Goal: Transaction & Acquisition: Purchase product/service

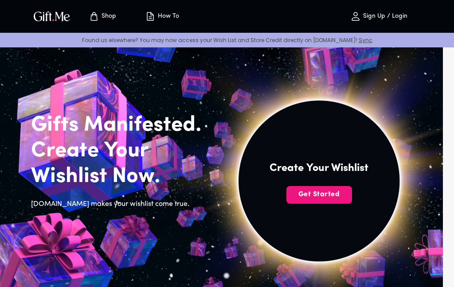
click at [108, 18] on p "Shop" at bounding box center [107, 17] width 17 height 8
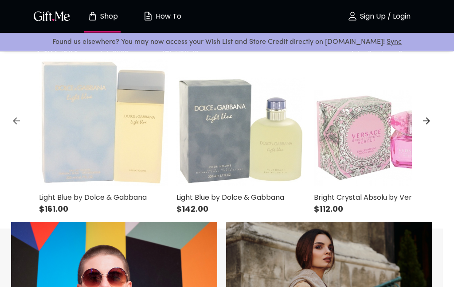
scroll to position [295, 0]
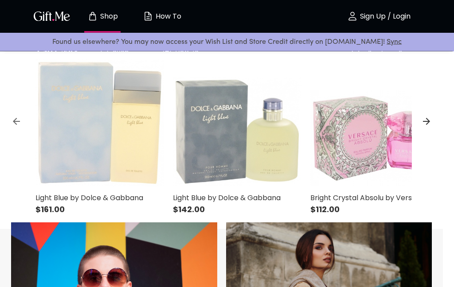
click at [431, 119] on icon at bounding box center [426, 121] width 11 height 11
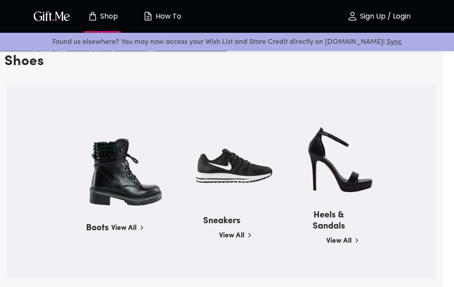
scroll to position [957, 0]
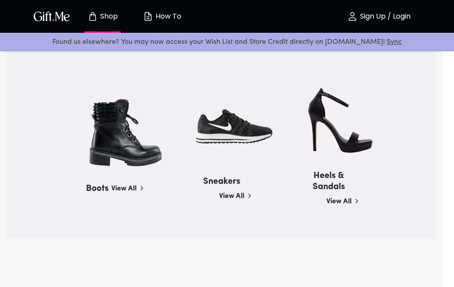
click at [345, 194] on link "View All" at bounding box center [342, 200] width 33 height 14
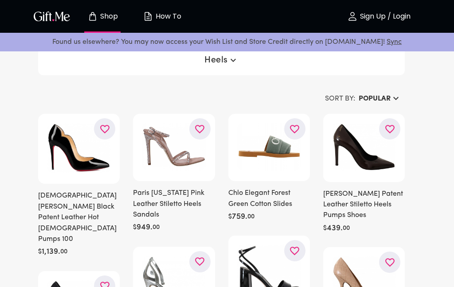
click at [249, 60] on div "Heels" at bounding box center [221, 60] width 366 height 30
click at [230, 62] on icon "button" at bounding box center [233, 60] width 11 height 11
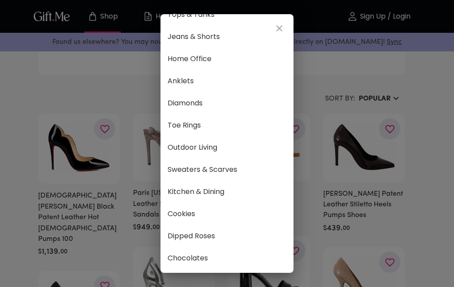
click at [282, 29] on icon "close" at bounding box center [279, 28] width 11 height 11
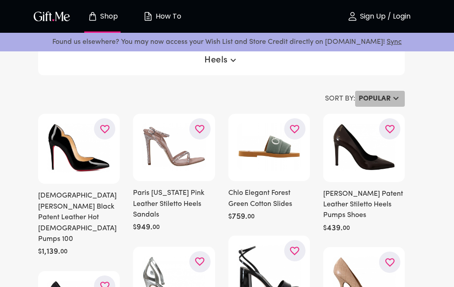
click at [389, 99] on h6 "Popular" at bounding box center [374, 98] width 32 height 11
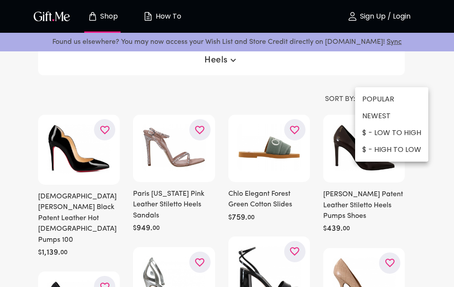
click at [401, 147] on li "$ - HIGH TO LOW" at bounding box center [391, 149] width 73 height 17
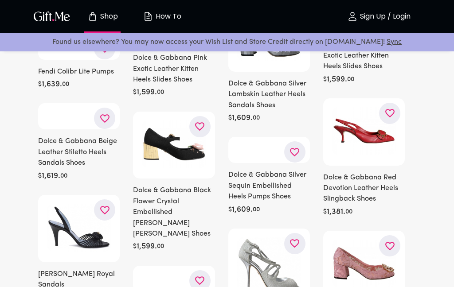
scroll to position [7406, 0]
